Goal: Task Accomplishment & Management: Use online tool/utility

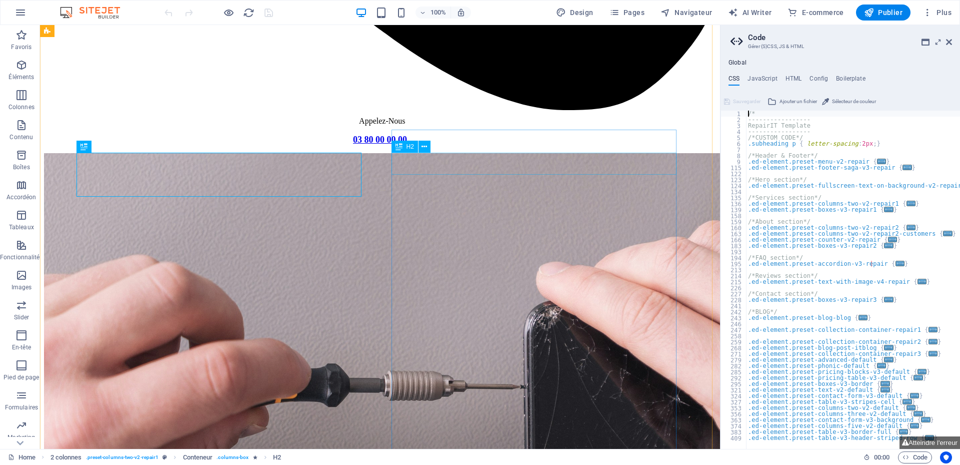
scroll to position [726, 0]
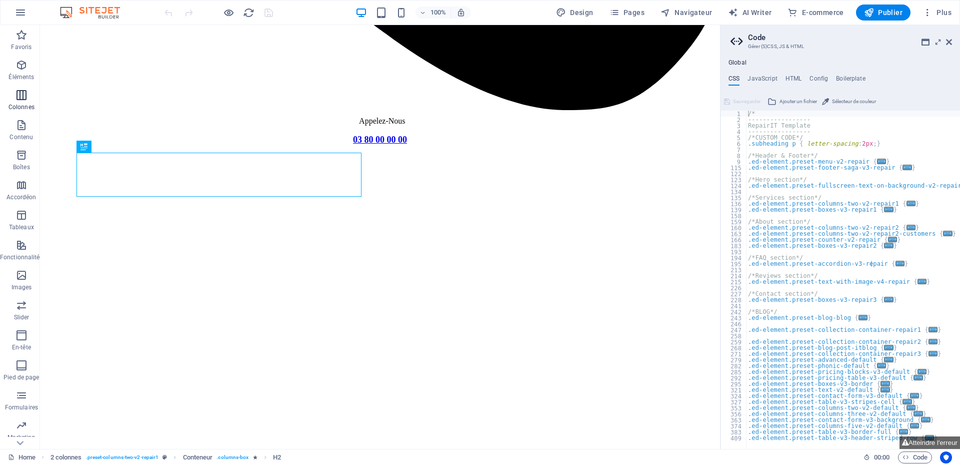
click at [16, 91] on icon "button" at bounding box center [22, 95] width 12 height 12
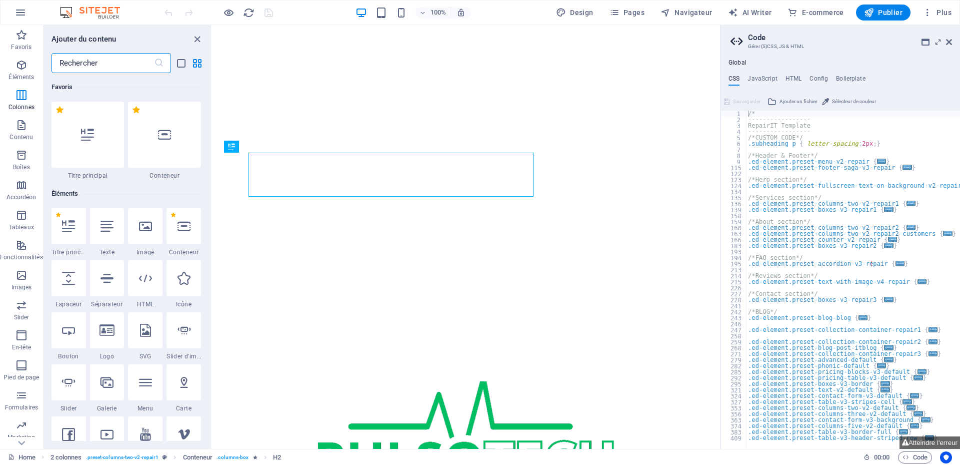
click at [84, 63] on input "text" at bounding box center [103, 63] width 103 height 20
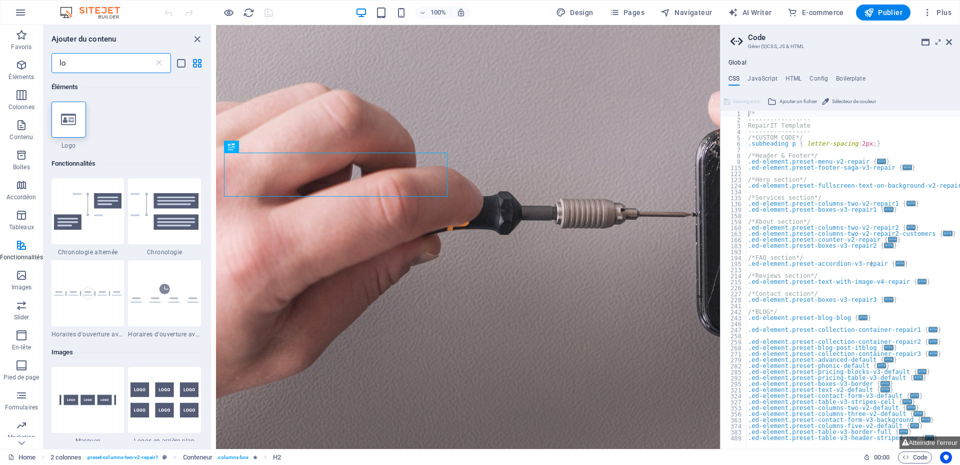
type input "l"
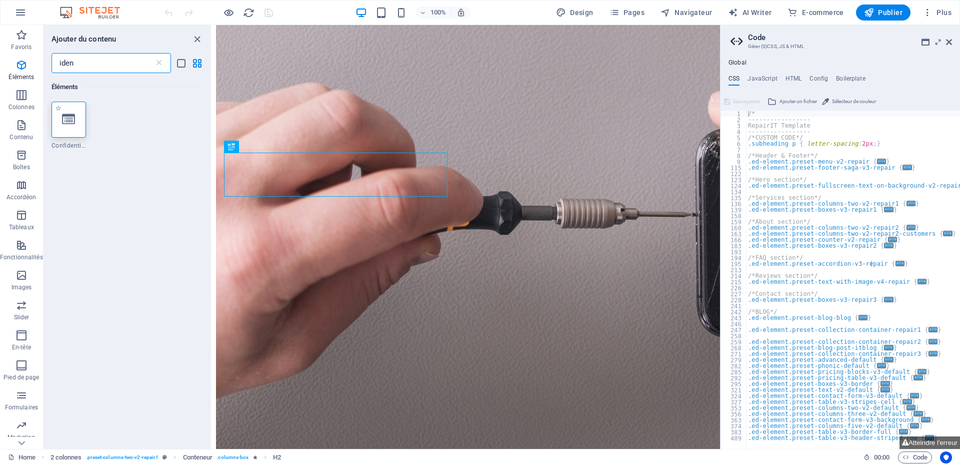
type input "iden"
click at [74, 125] on icon at bounding box center [68, 119] width 13 height 13
click at [212, 125] on div "Glissez et déposez l'élément de votre choix pour remplacer le contenu existant.…" at bounding box center [466, 237] width 508 height 424
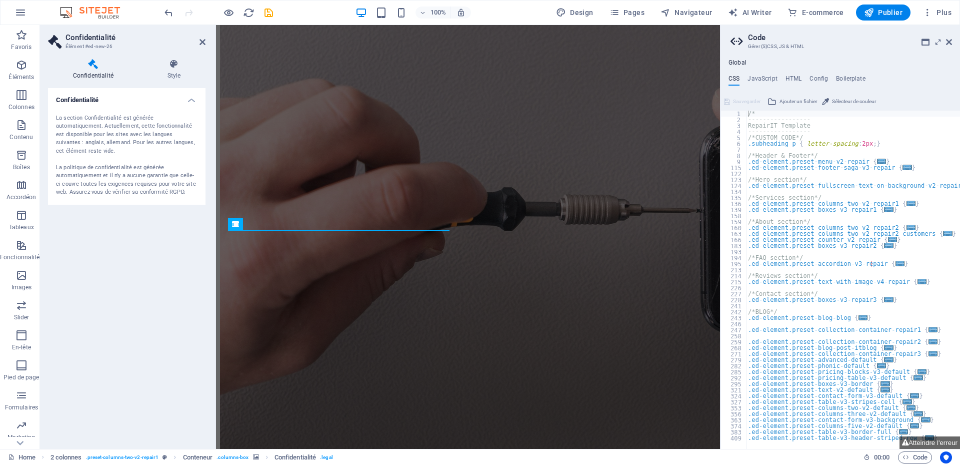
scroll to position [275, 0]
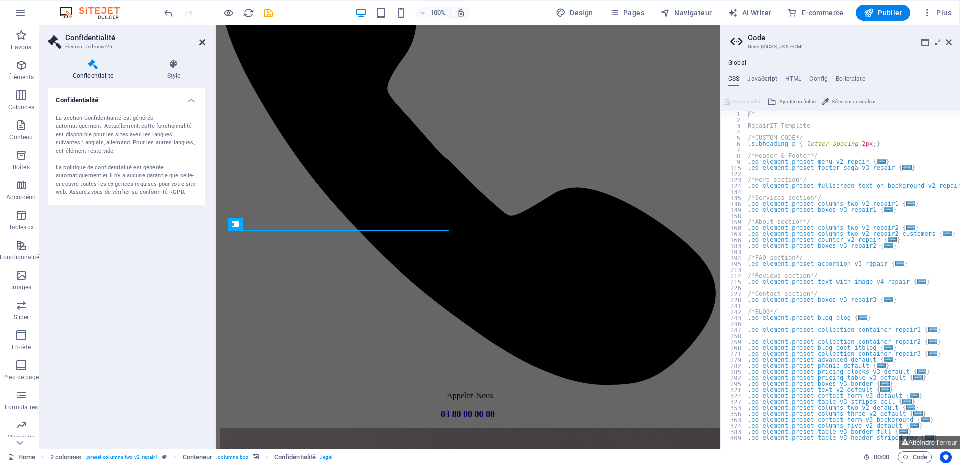
click at [203, 45] on icon at bounding box center [203, 42] width 6 height 8
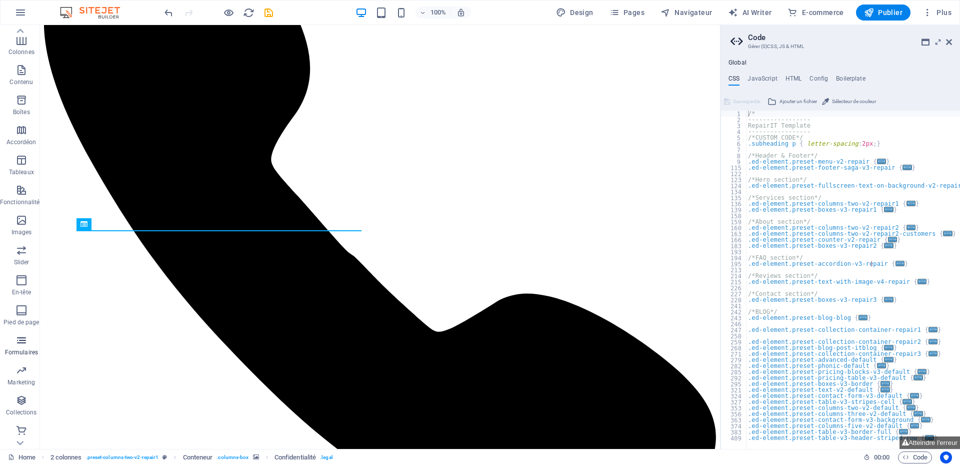
scroll to position [57, 0]
click at [27, 376] on span "Marketing" at bounding box center [21, 375] width 43 height 24
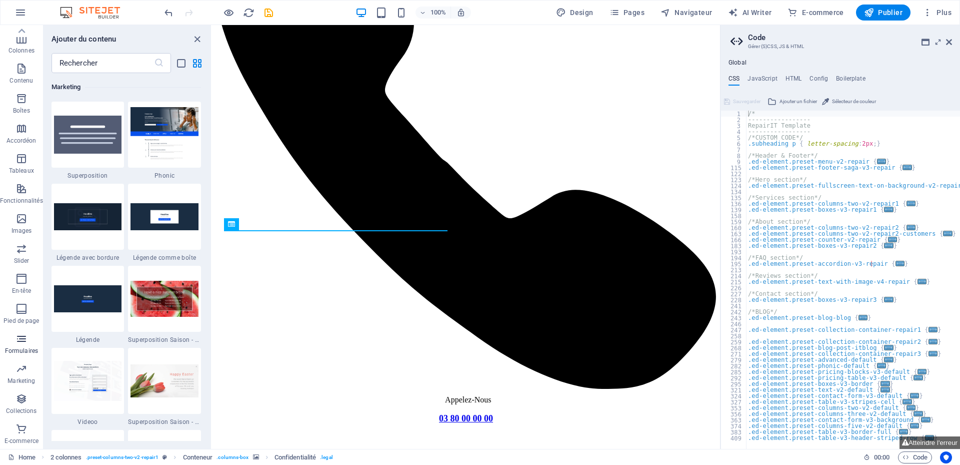
click at [21, 346] on span "Formulaires" at bounding box center [21, 345] width 43 height 24
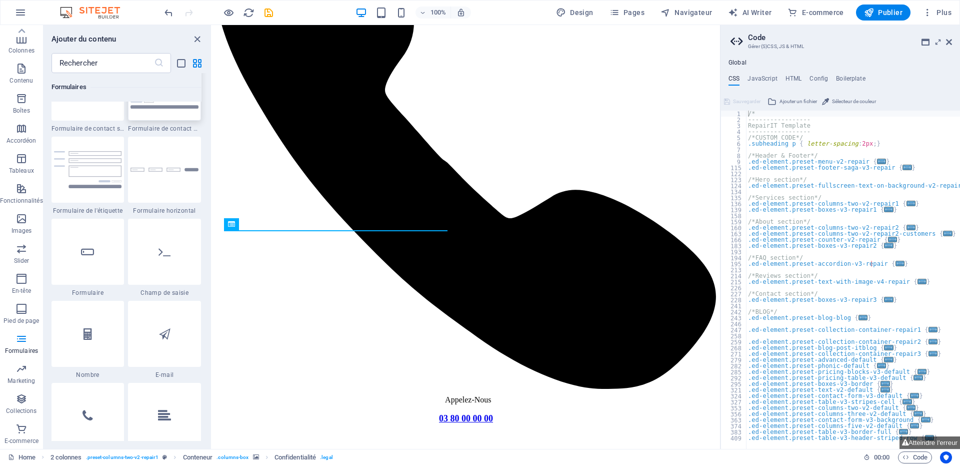
scroll to position [7436, 0]
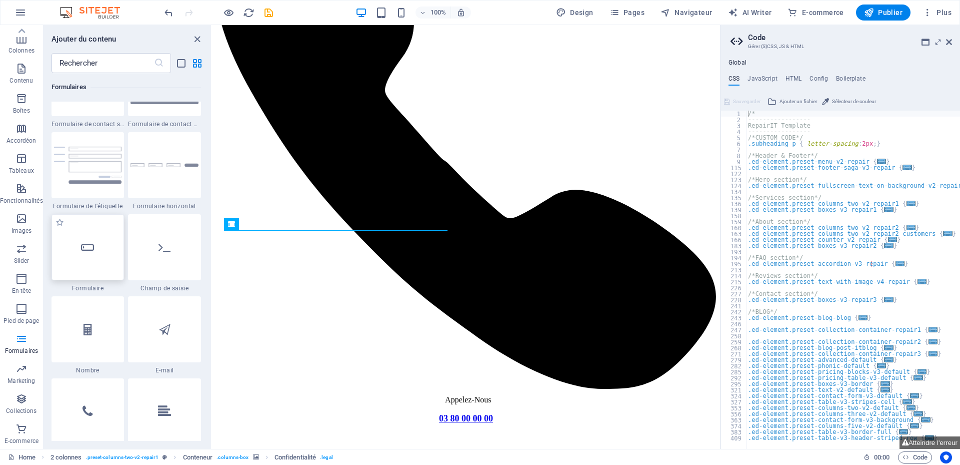
click at [98, 243] on div at bounding box center [88, 247] width 73 height 66
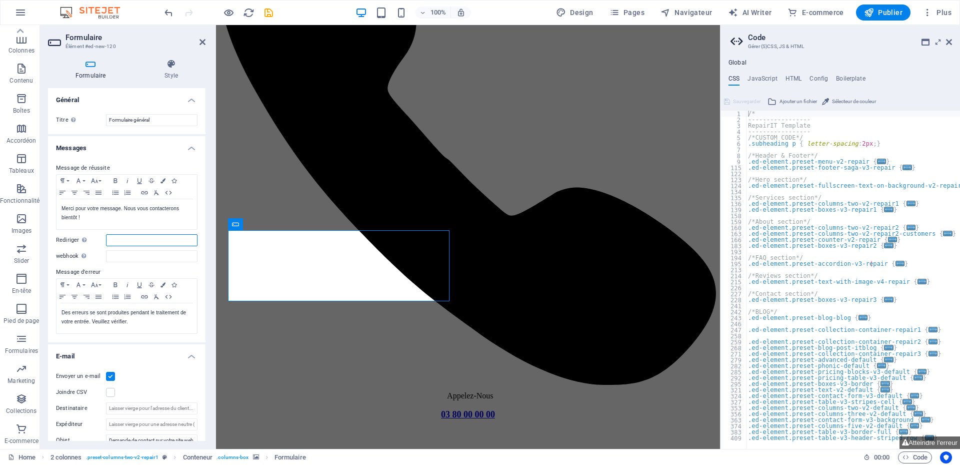
click at [131, 240] on input "Rediriger Définissez une cible pour la redirection lorsqu'un formulaire a bien …" at bounding box center [152, 240] width 92 height 12
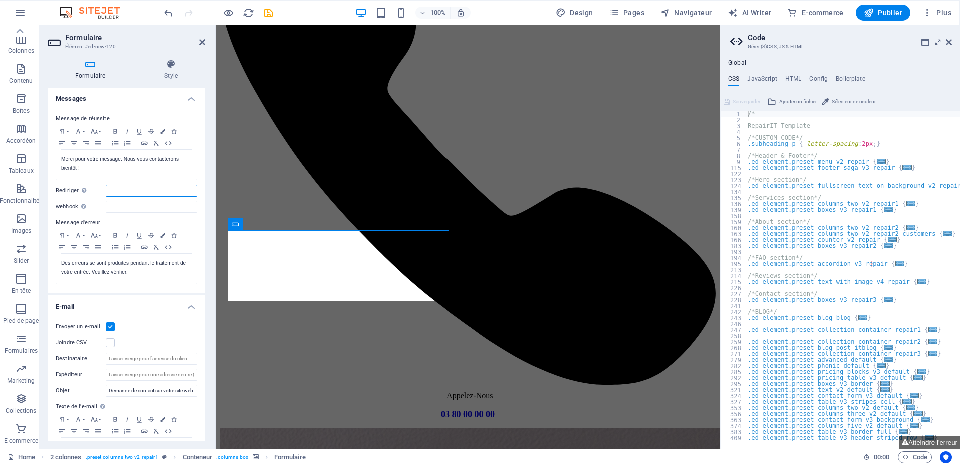
scroll to position [67, 0]
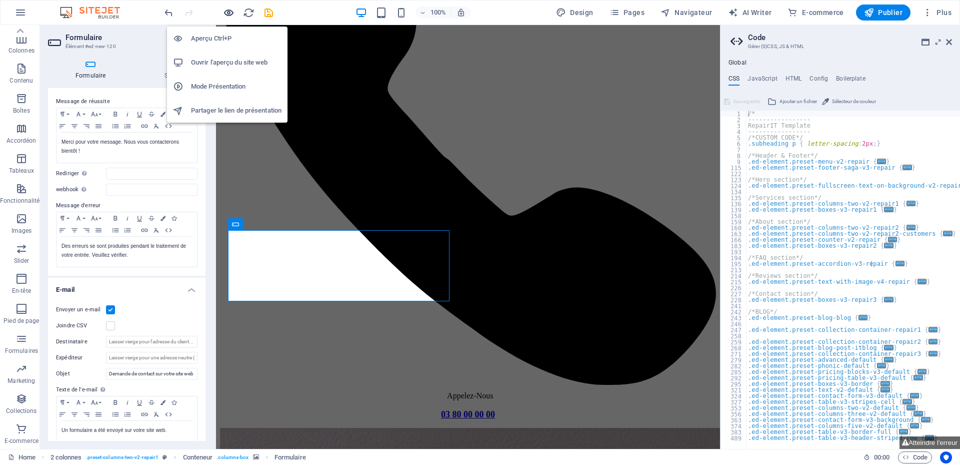
click at [226, 12] on icon "button" at bounding box center [229, 13] width 12 height 12
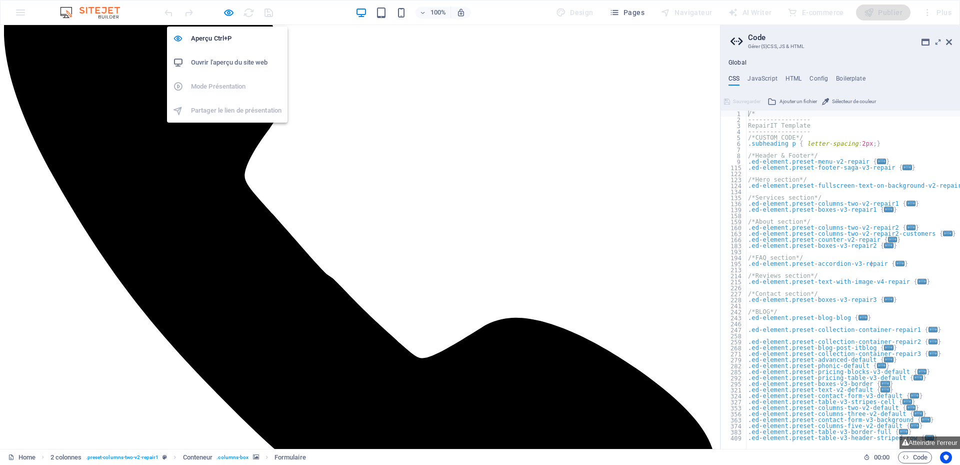
click at [219, 60] on h6 "Ouvrir l'aperçu du site web" at bounding box center [236, 63] width 91 height 12
